Goal: Information Seeking & Learning: Check status

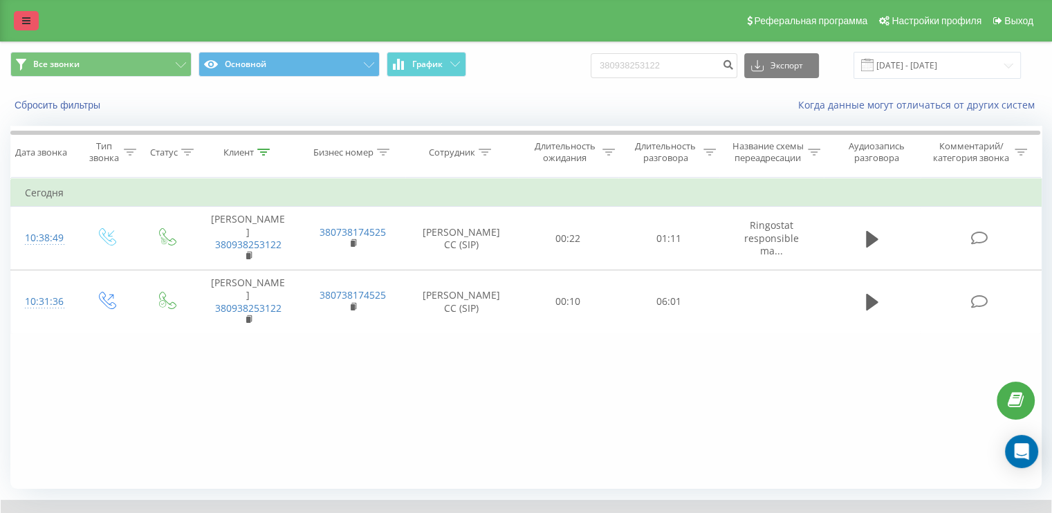
click at [30, 24] on link at bounding box center [26, 20] width 25 height 19
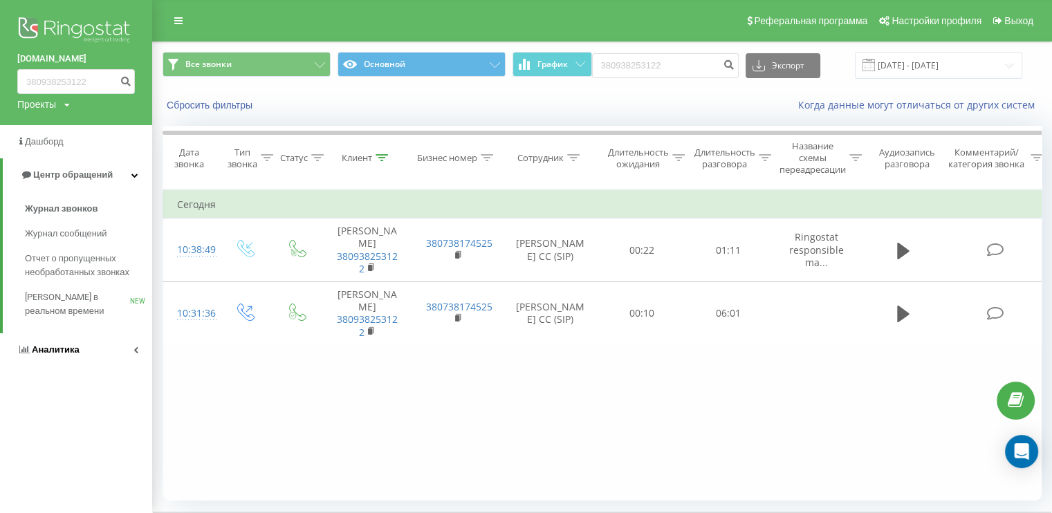
click at [109, 344] on link "Аналитика" at bounding box center [76, 349] width 152 height 33
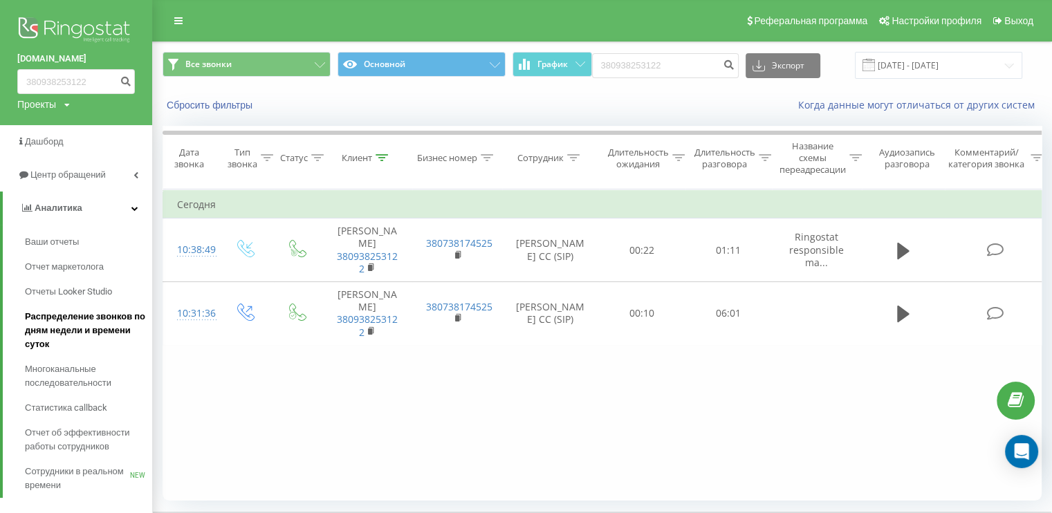
scroll to position [91, 0]
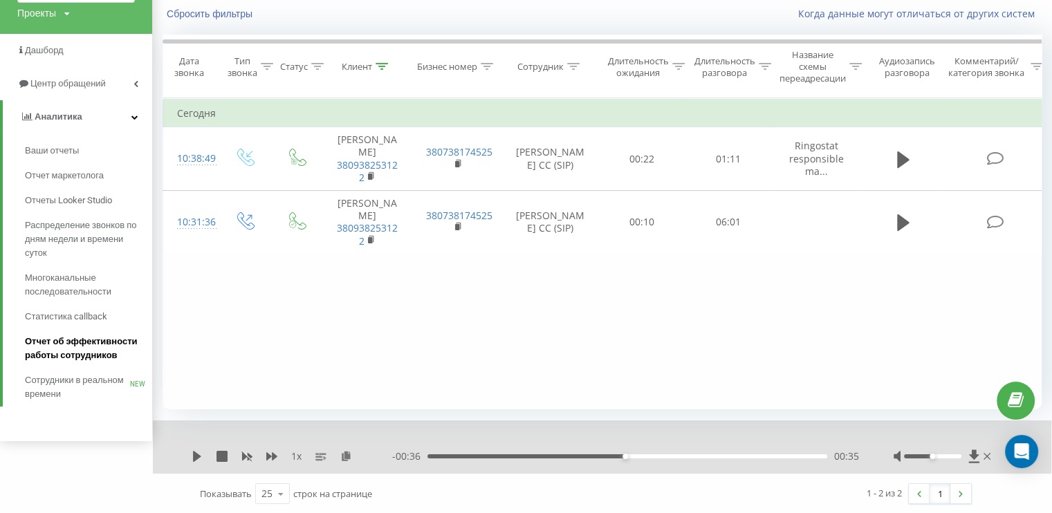
click at [89, 341] on span "Отчет об эффективности работы сотрудников" at bounding box center [85, 349] width 120 height 28
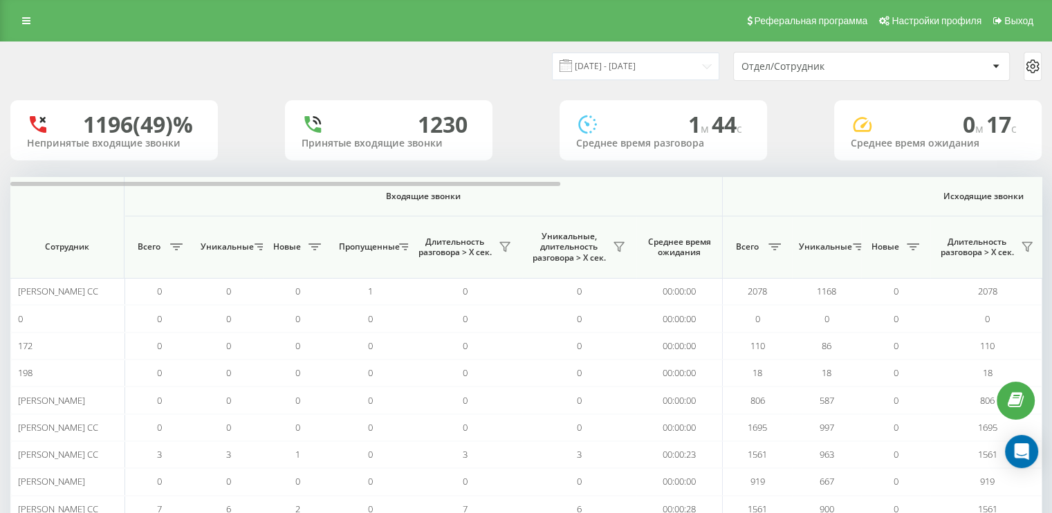
click at [902, 72] on div "Отдел/Сотрудник" at bounding box center [871, 67] width 275 height 28
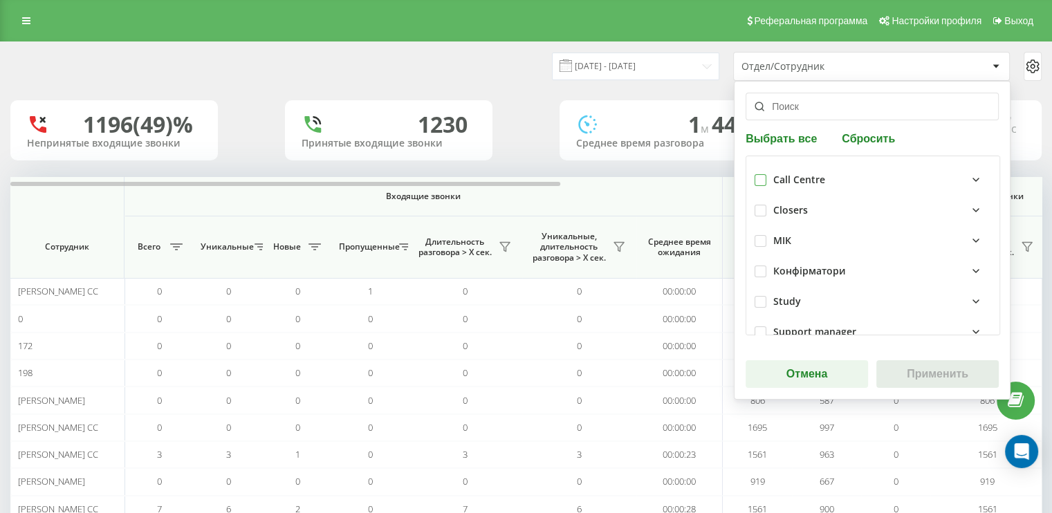
click at [760, 174] on label at bounding box center [760, 174] width 12 height 0
checkbox input "true"
click at [918, 373] on button "Применить" at bounding box center [937, 374] width 122 height 28
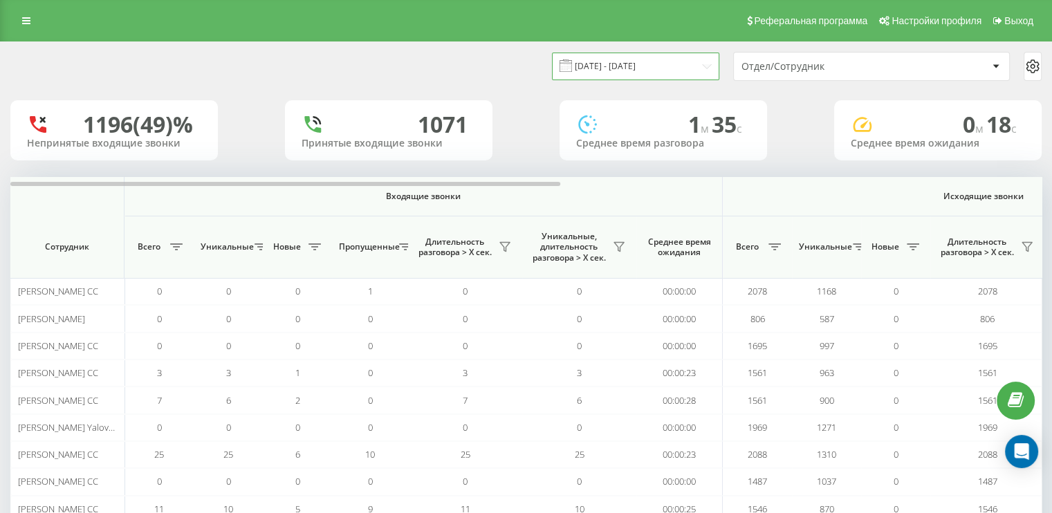
click at [708, 66] on input "20.08.2025 - 20.09.2025" at bounding box center [635, 66] width 167 height 27
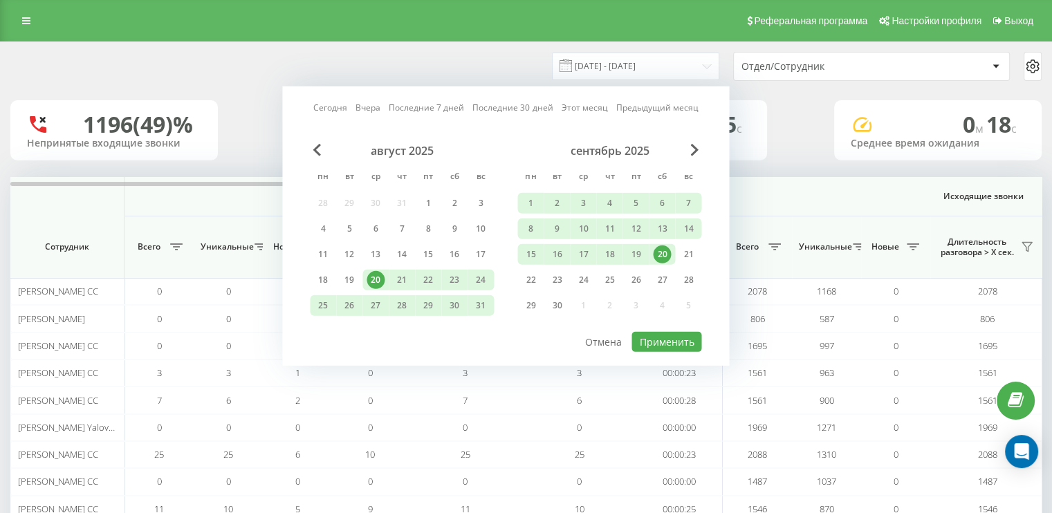
click at [667, 251] on div "20" at bounding box center [662, 254] width 18 height 18
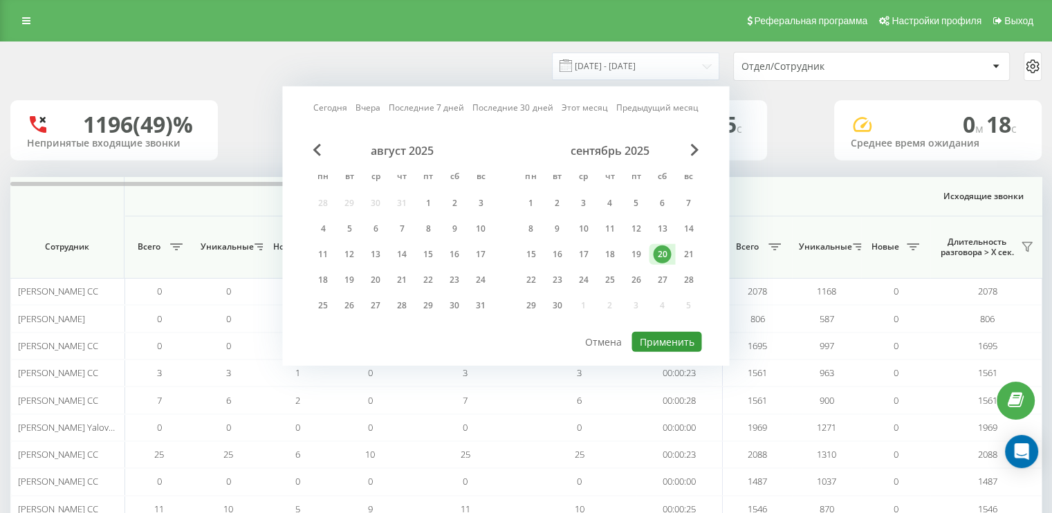
click at [674, 339] on button "Применить" at bounding box center [666, 342] width 70 height 20
type input "20.09.2025 - 20.09.2025"
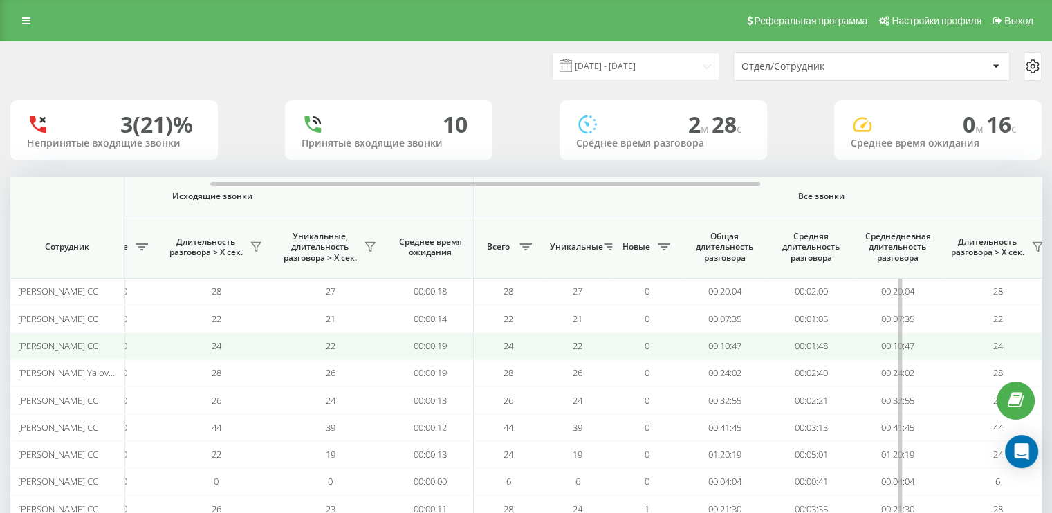
scroll to position [0, 898]
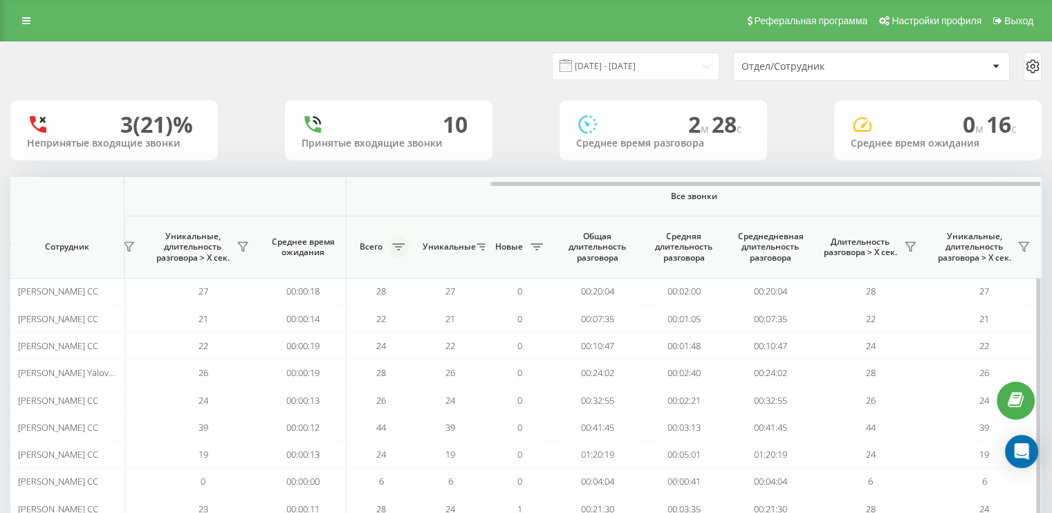
click at [404, 249] on icon at bounding box center [398, 246] width 12 height 7
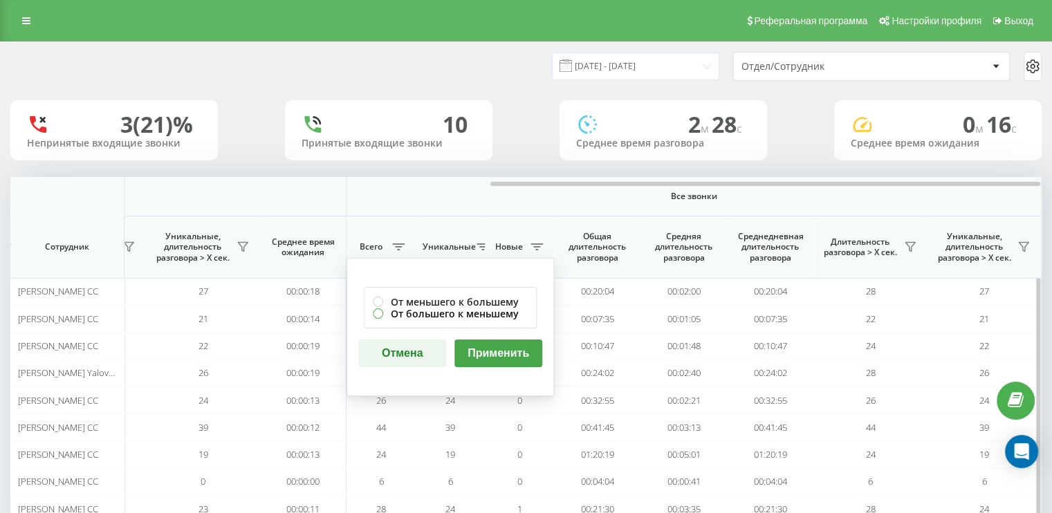
click at [376, 311] on label "От большего к меньшему" at bounding box center [450, 314] width 155 height 12
radio input "true"
click at [510, 355] on button "Применить" at bounding box center [498, 353] width 88 height 28
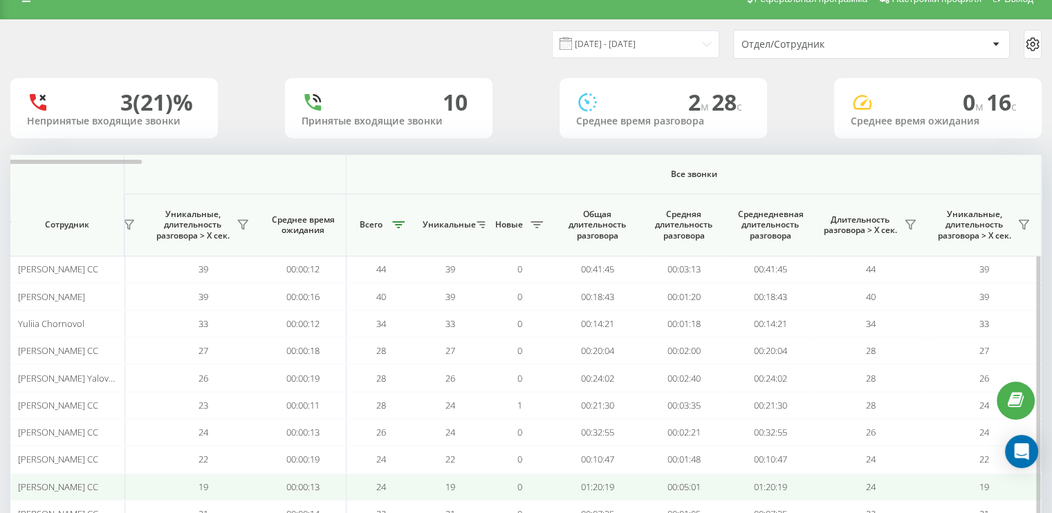
scroll to position [0, 0]
